Goal: Task Accomplishment & Management: Manage account settings

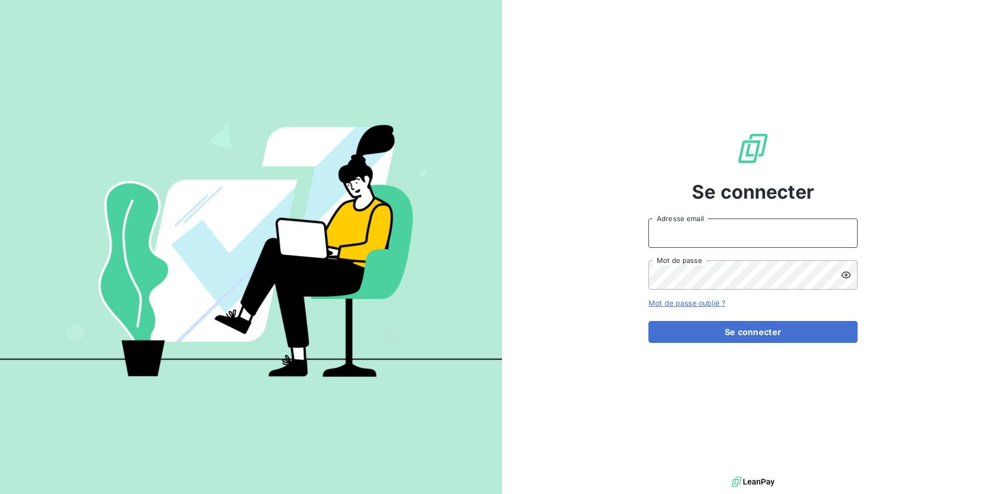
click at [731, 231] on input "Adresse email" at bounding box center [753, 233] width 209 height 29
type input "[EMAIL_ADDRESS][PERSON_NAME][DOMAIN_NAME]"
click at [649, 321] on button "Se connecter" at bounding box center [753, 332] width 209 height 22
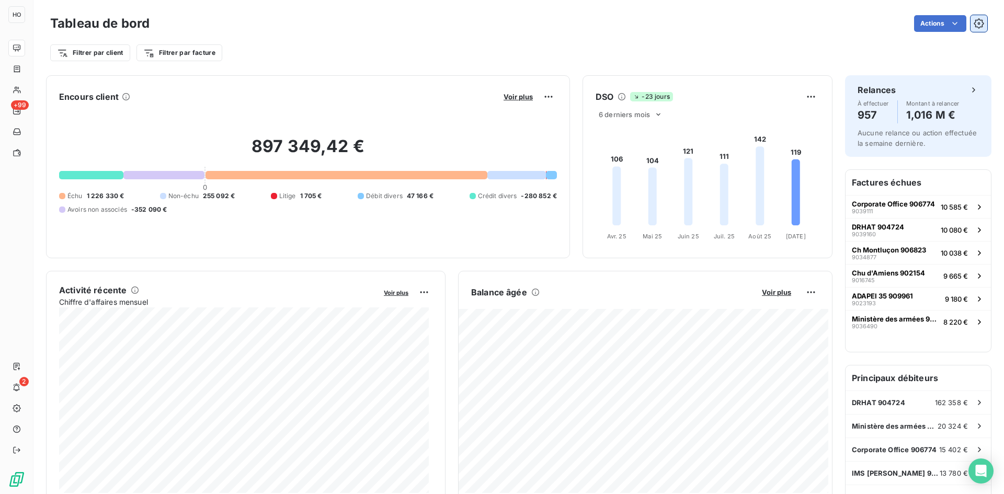
click at [974, 19] on icon "button" at bounding box center [979, 23] width 10 height 10
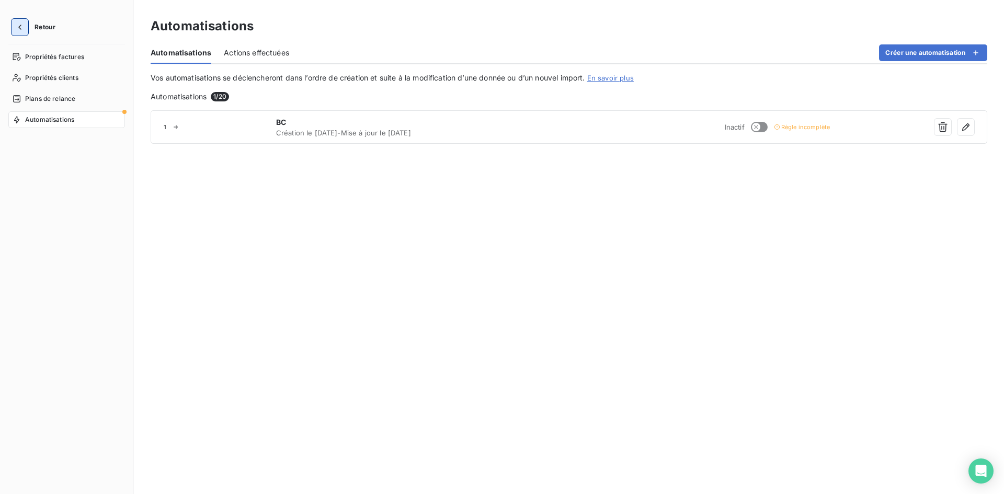
click at [19, 29] on icon "button" at bounding box center [20, 27] width 10 height 10
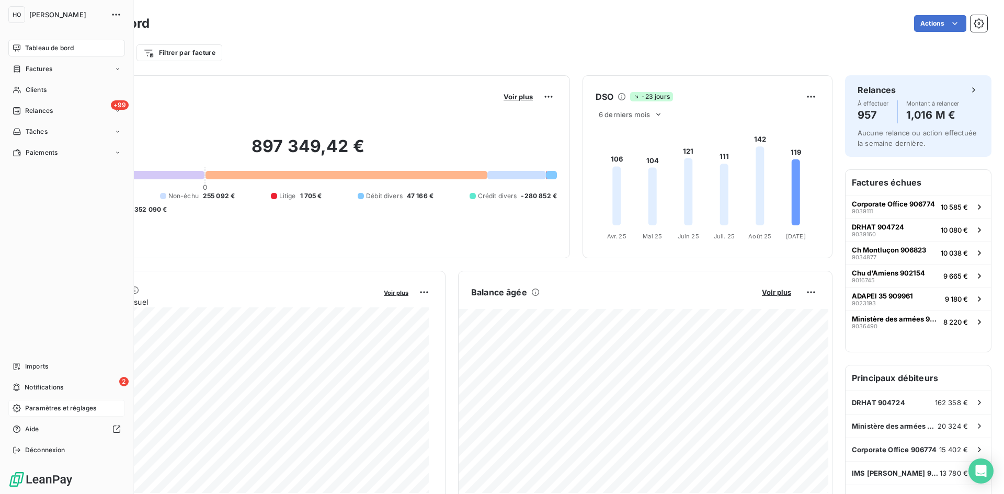
click at [60, 412] on span "Paramètres et réglages" at bounding box center [60, 408] width 71 height 9
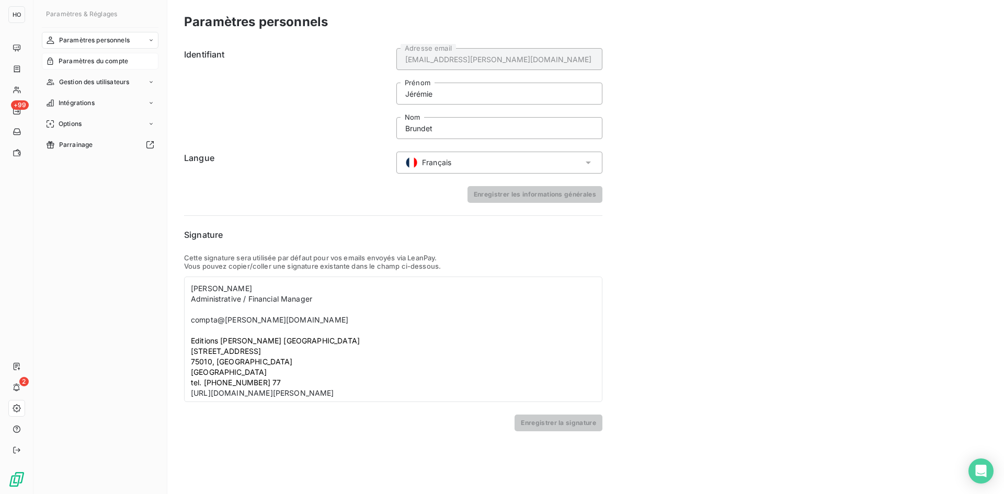
click at [105, 60] on span "Paramètres du compte" at bounding box center [94, 60] width 70 height 9
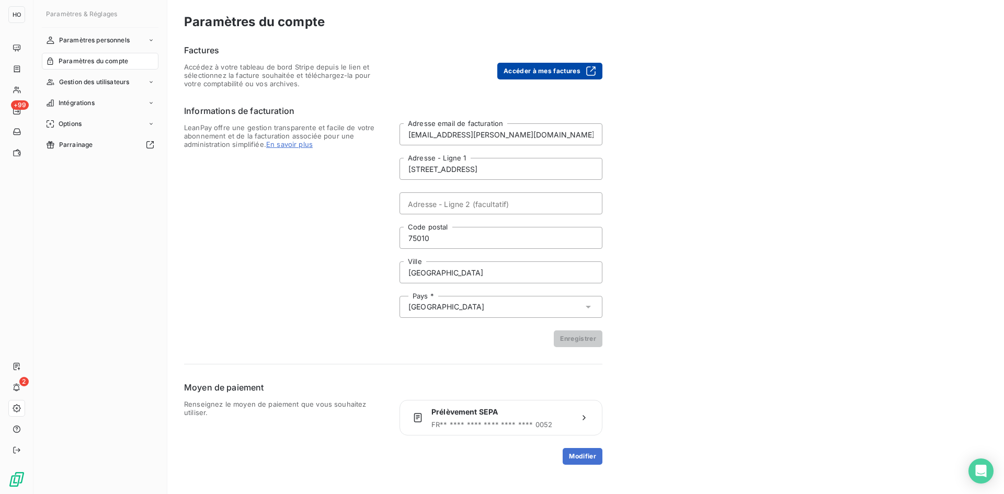
click at [547, 68] on button "Accéder à mes factures" at bounding box center [549, 71] width 105 height 17
